Goal: Transaction & Acquisition: Purchase product/service

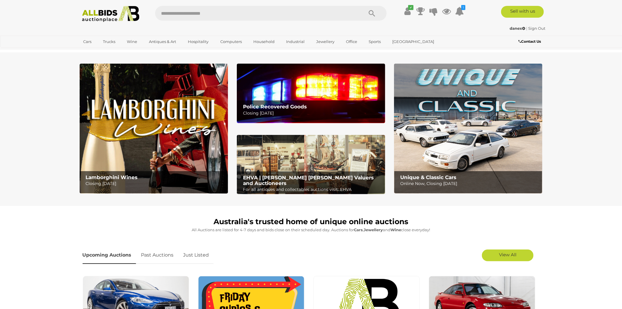
click at [279, 98] on img at bounding box center [311, 93] width 148 height 59
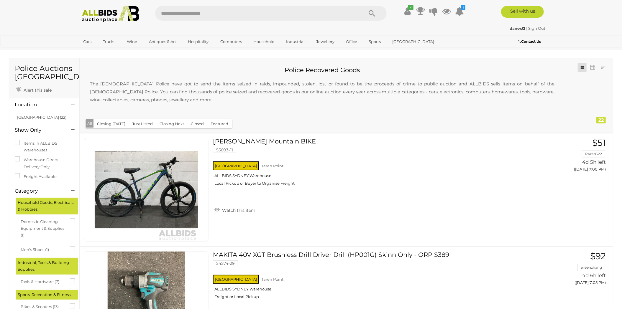
click at [100, 27] on div "danex | Sign Out" at bounding box center [311, 28] width 469 height 7
click at [102, 22] on div "✔ Track & Trace 1 M" at bounding box center [311, 12] width 622 height 24
click at [108, 0] on div "✔ Track & Trace 1 M" at bounding box center [311, 12] width 622 height 24
click at [109, 20] on img at bounding box center [111, 14] width 64 height 16
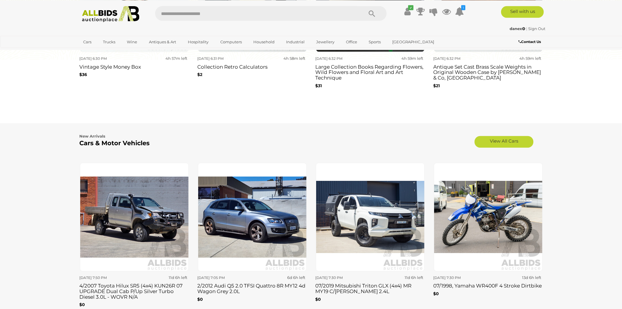
scroll to position [664, 0]
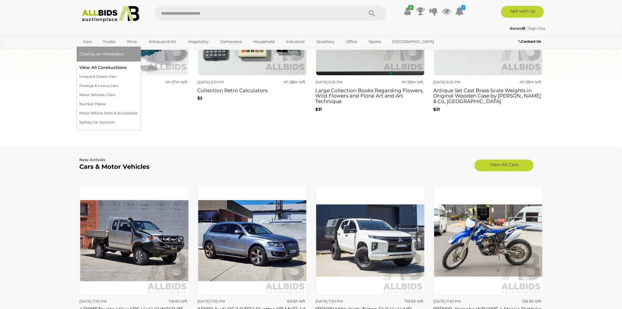
click at [111, 66] on span "Auctions" at bounding box center [117, 67] width 19 height 5
